Goal: Check status: Check status

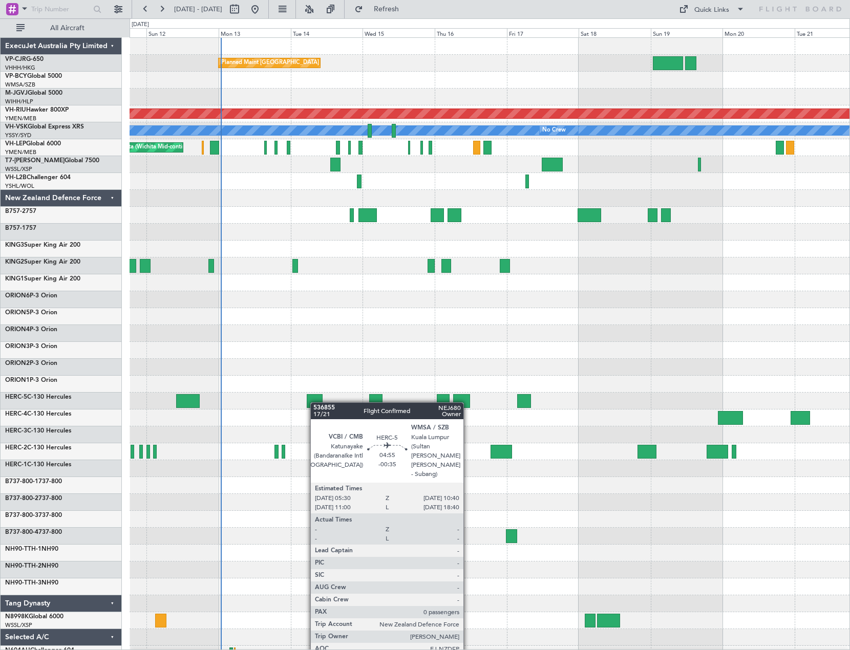
click at [315, 402] on div "Planned Maint [GEOGRAPHIC_DATA] ([GEOGRAPHIC_DATA] Intl) Planned Maint [GEOGRAP…" at bounding box center [489, 392] width 720 height 709
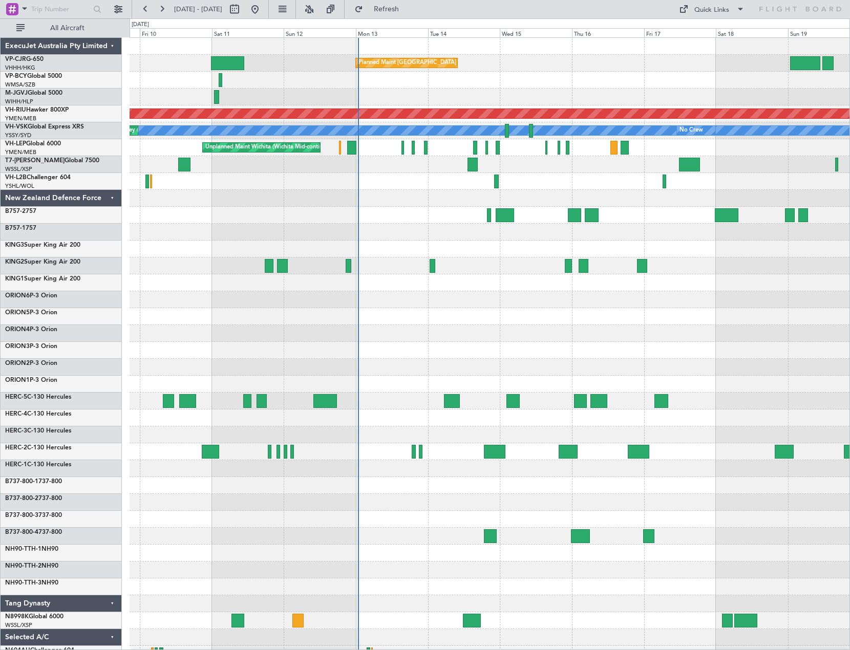
click at [771, 183] on div "Planned Maint [GEOGRAPHIC_DATA] ([GEOGRAPHIC_DATA] Intl) Planned Maint [GEOGRAP…" at bounding box center [489, 392] width 720 height 709
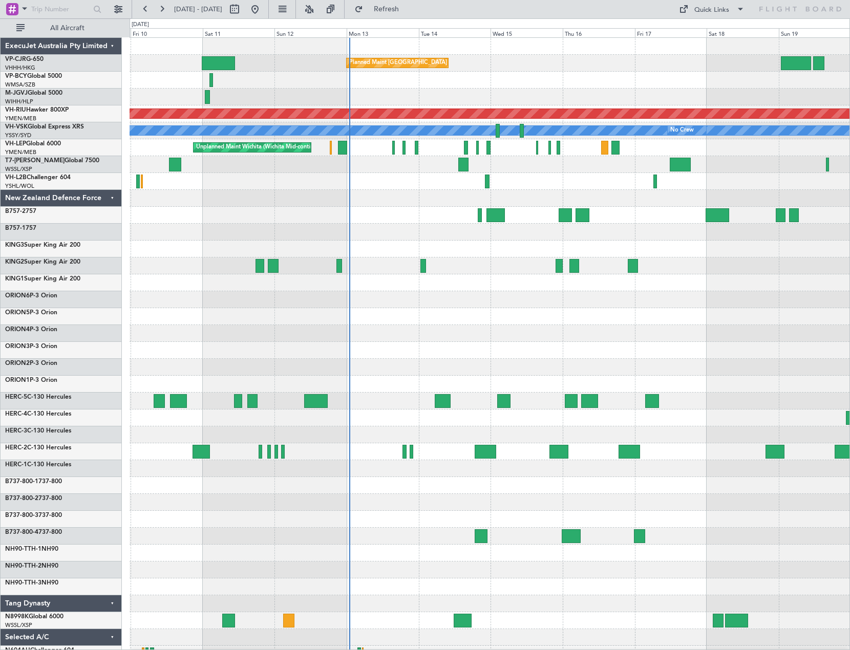
click at [210, 271] on div at bounding box center [489, 265] width 720 height 17
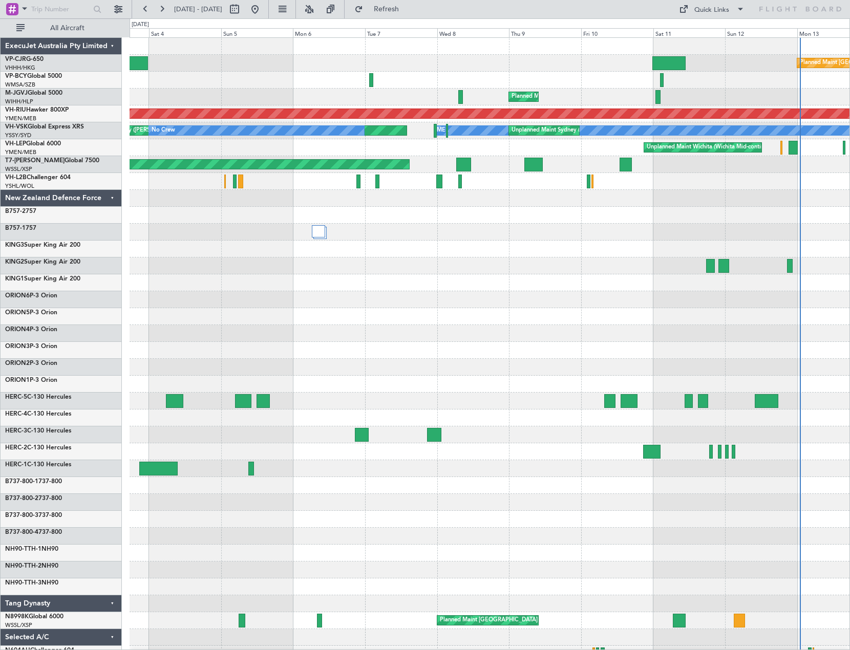
click at [688, 214] on div at bounding box center [489, 215] width 720 height 17
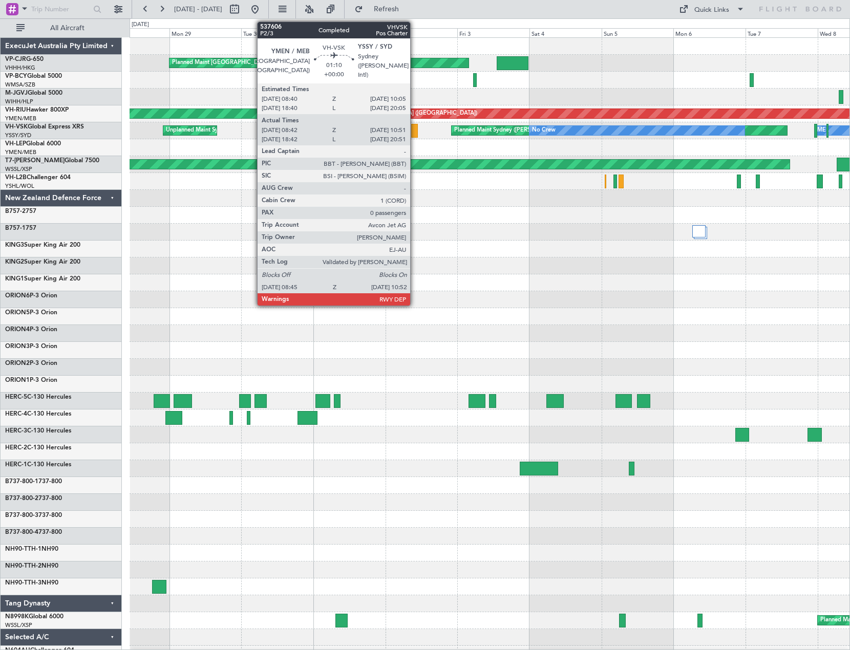
click at [415, 130] on div at bounding box center [414, 131] width 7 height 14
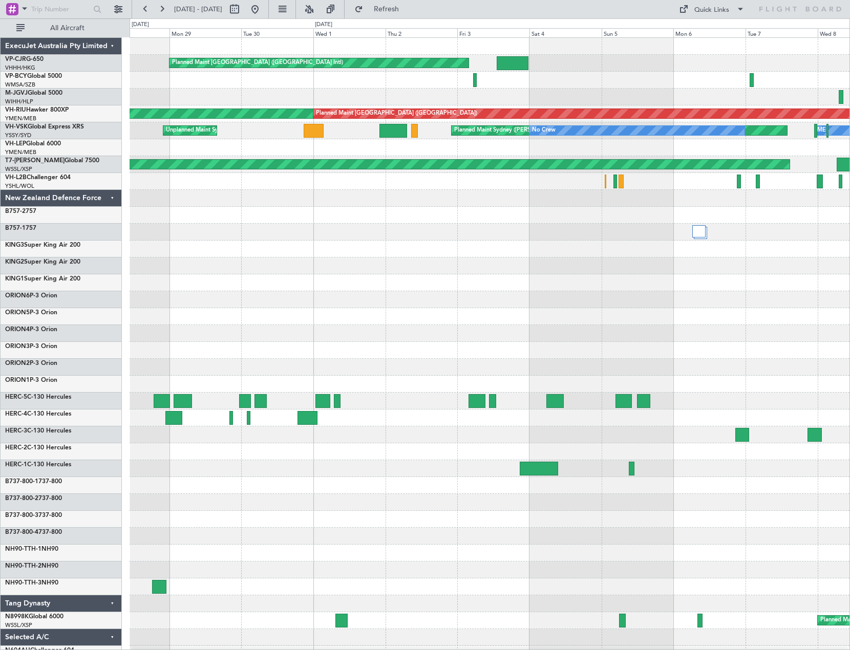
click at [111, 198] on div "New Zealand Defence Force" at bounding box center [61, 198] width 121 height 17
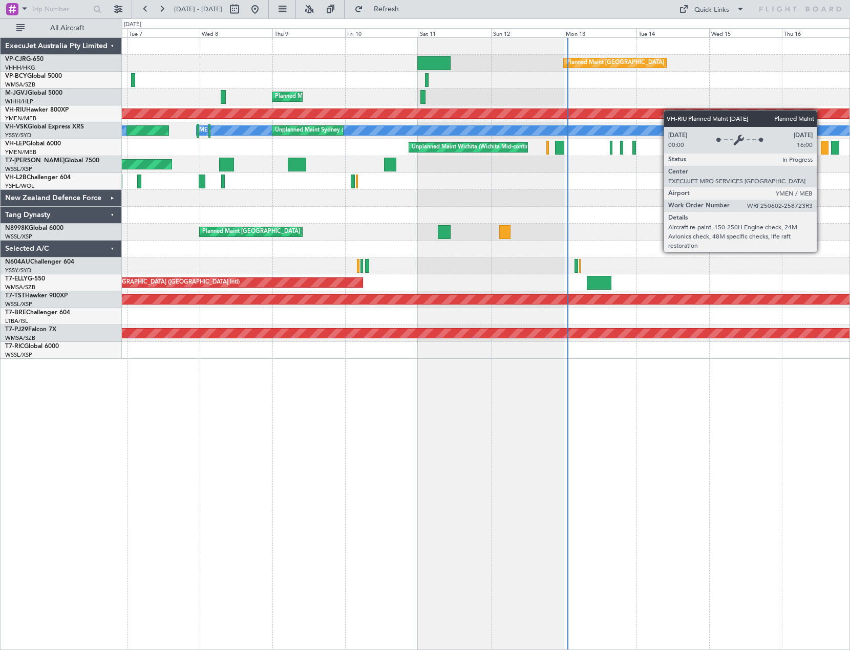
click at [48, 119] on div "Planned Maint [GEOGRAPHIC_DATA] ([GEOGRAPHIC_DATA] Intl) Planned Maint [GEOGRAP…" at bounding box center [425, 334] width 850 height 632
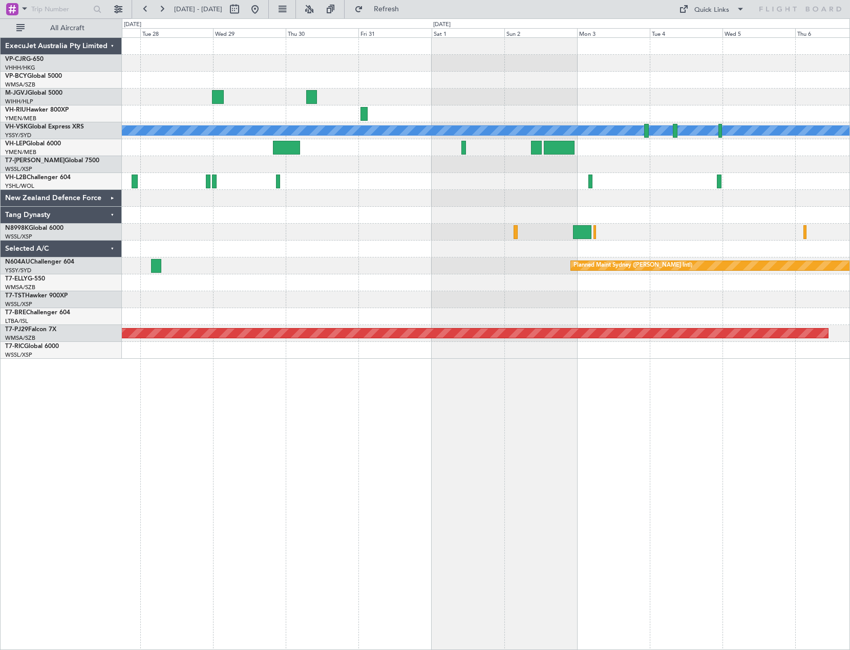
click at [467, 180] on div "[PERSON_NAME] Planned Maint Sydney ([PERSON_NAME] Intl) Planned Maint [GEOGRAPH…" at bounding box center [485, 198] width 727 height 321
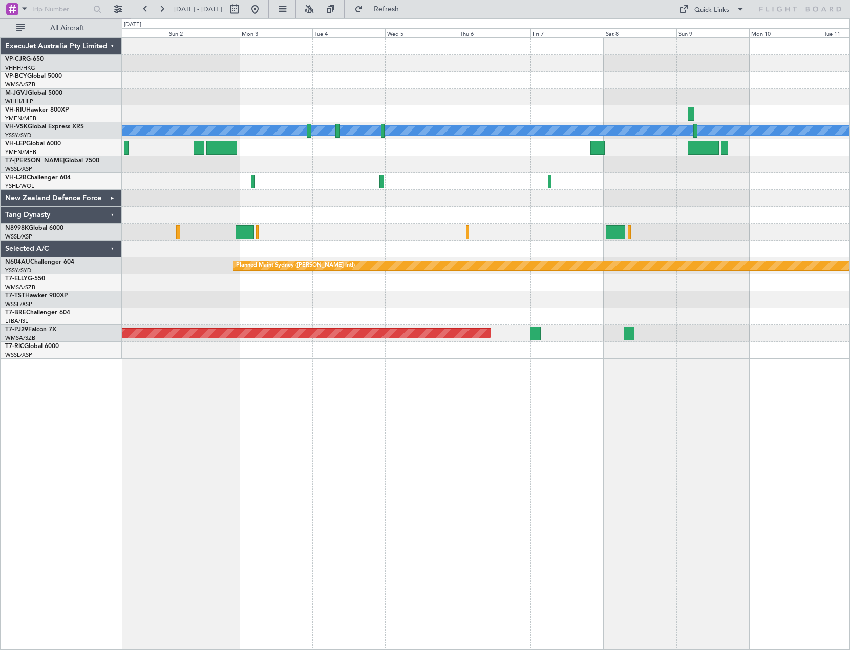
click at [200, 178] on div at bounding box center [485, 181] width 727 height 17
